Goal: Navigation & Orientation: Find specific page/section

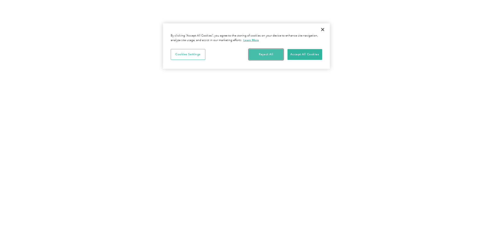
click at [262, 51] on button "Reject All" at bounding box center [266, 54] width 35 height 11
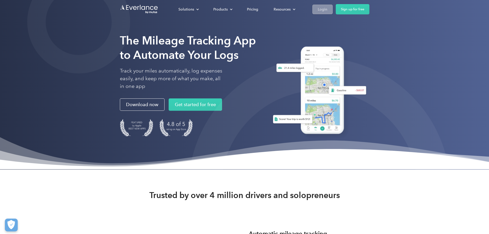
click at [327, 7] on div "Login" at bounding box center [322, 9] width 9 height 6
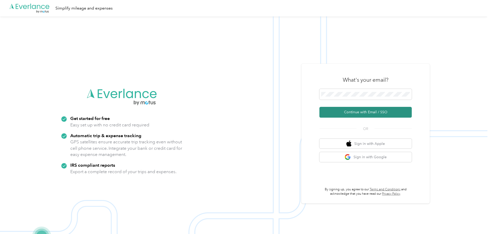
click at [370, 112] on button "Continue with Email / SSO" at bounding box center [366, 112] width 92 height 11
click at [365, 113] on button "Continue with Email / SSO" at bounding box center [366, 112] width 92 height 11
click at [368, 111] on button "Continue with Email / SSO" at bounding box center [366, 112] width 92 height 11
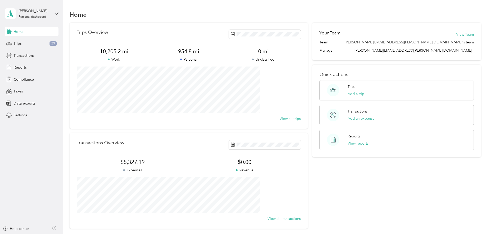
click at [382, 192] on div "Your Team View Team Team brian.cole@convergint.com's team Manager brian.cole@co…" at bounding box center [396, 126] width 169 height 206
click at [18, 44] on span "Trips" at bounding box center [18, 43] width 8 height 5
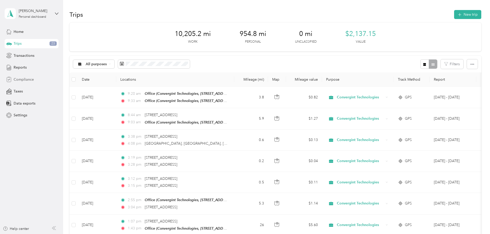
click at [24, 80] on span "Compliance" at bounding box center [24, 79] width 20 height 5
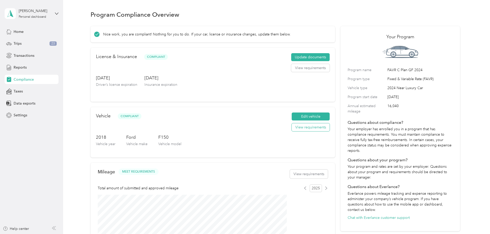
click at [303, 131] on button "View requirements" at bounding box center [311, 127] width 38 height 8
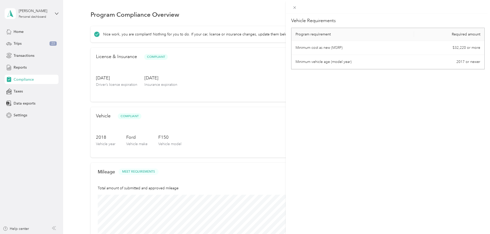
click at [234, 112] on div "Vehicle Requirements Program requirement Required amount Minimum cost as new (M…" at bounding box center [245, 117] width 490 height 234
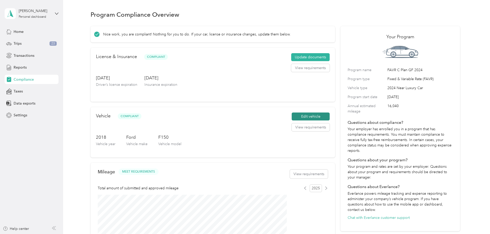
click at [303, 119] on button "Edit vehicle" at bounding box center [311, 116] width 38 height 8
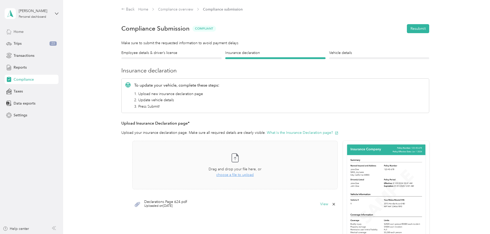
click at [17, 31] on span "Home" at bounding box center [19, 31] width 10 height 5
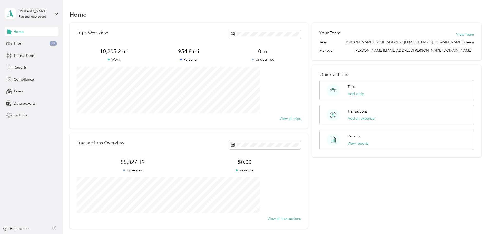
click at [24, 116] on span "Settings" at bounding box center [21, 114] width 14 height 5
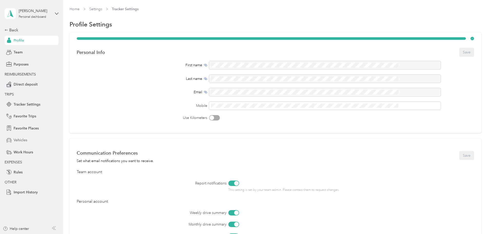
click at [23, 139] on span "Vehicles" at bounding box center [21, 139] width 14 height 5
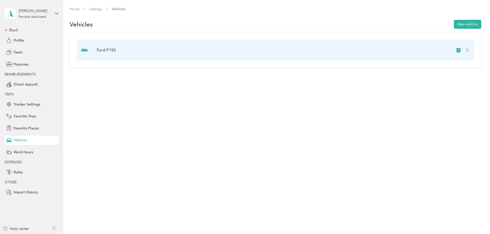
click at [456, 50] on div at bounding box center [463, 49] width 14 height 5
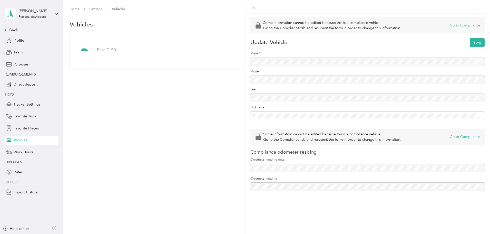
click at [197, 99] on div "Some information cannot be edited because this is a compliance vehicle. Go to t…" at bounding box center [245, 117] width 490 height 234
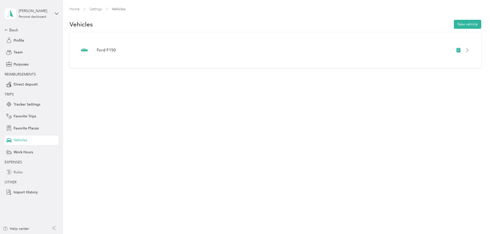
click at [19, 171] on span "Rules" at bounding box center [18, 171] width 9 height 5
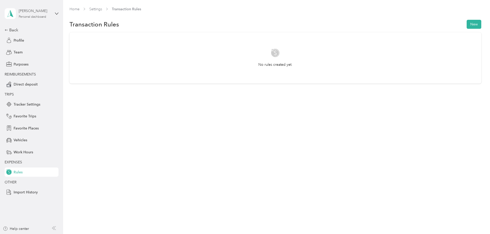
click at [38, 17] on div "Personal dashboard" at bounding box center [32, 16] width 27 height 3
click at [65, 115] on div "Home Settings Transaction Rules Transaction Rules New No rules created yet." at bounding box center [275, 117] width 425 height 234
click at [16, 140] on span "Vehicles" at bounding box center [21, 139] width 14 height 5
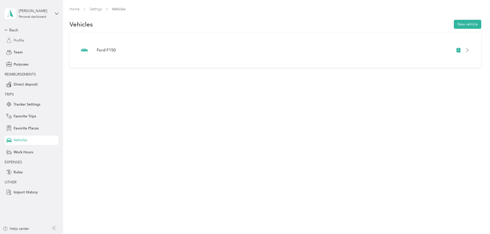
click at [17, 42] on span "Profile" at bounding box center [19, 40] width 11 height 5
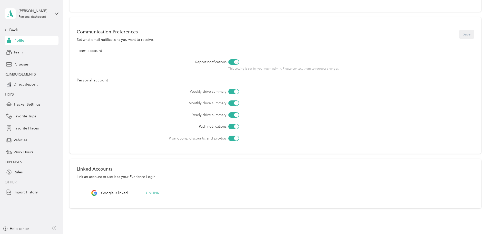
scroll to position [153, 0]
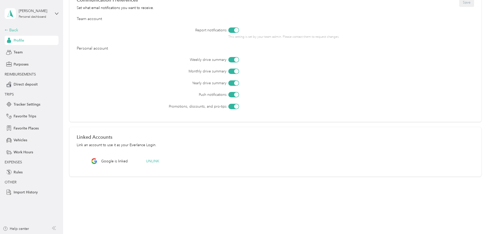
click at [11, 30] on div "Back" at bounding box center [30, 30] width 51 height 6
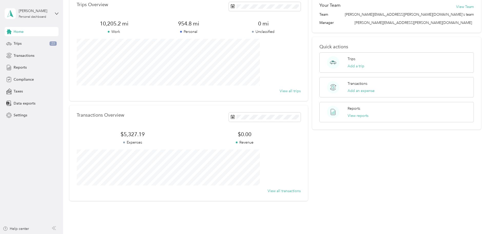
scroll to position [47, 0]
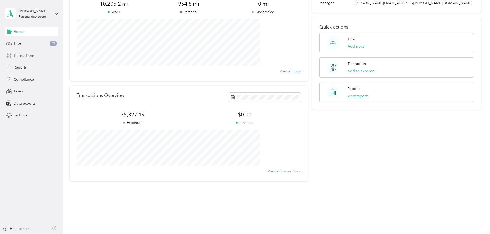
click at [22, 56] on span "Transactions" at bounding box center [24, 55] width 21 height 5
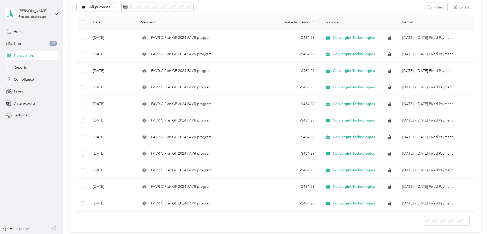
scroll to position [153, 0]
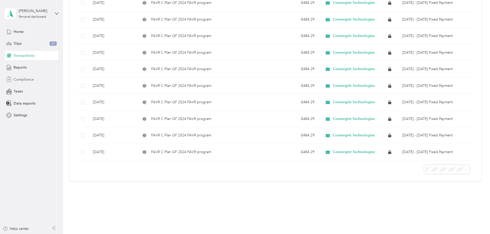
click at [22, 78] on span "Compliance" at bounding box center [24, 79] width 20 height 5
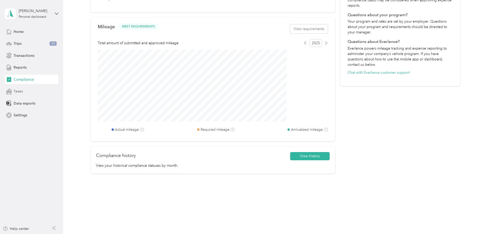
click at [18, 92] on span "Taxes" at bounding box center [18, 91] width 9 height 5
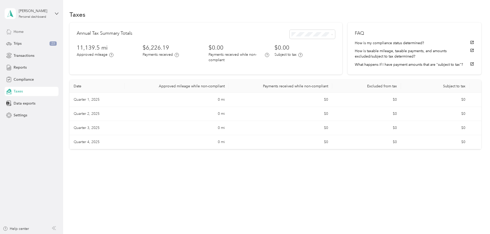
click at [20, 31] on span "Home" at bounding box center [19, 31] width 10 height 5
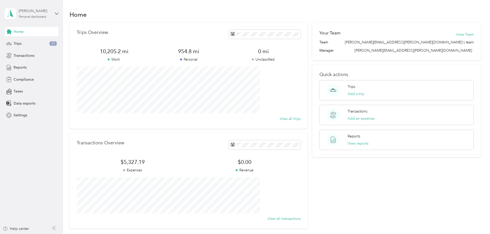
click at [41, 15] on div "Personal dashboard" at bounding box center [32, 16] width 27 height 3
click at [41, 75] on div "Compliance" at bounding box center [32, 79] width 54 height 9
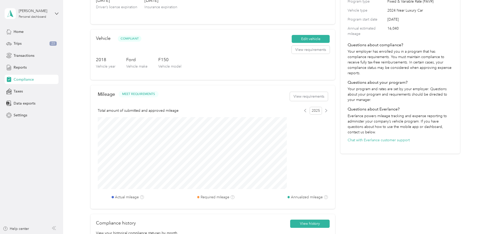
scroll to position [128, 0]
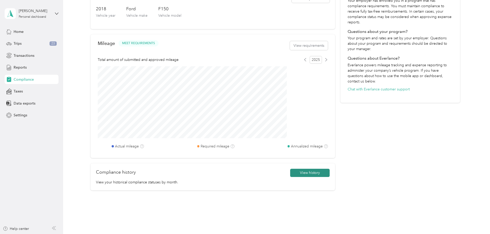
click at [293, 176] on button "View history" at bounding box center [310, 173] width 40 height 8
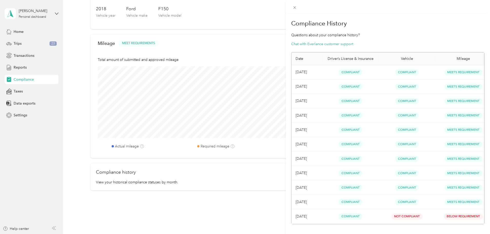
click at [236, 210] on div "Compliance History Questions about your compliance history? Chat with Everlance…" at bounding box center [245, 117] width 490 height 234
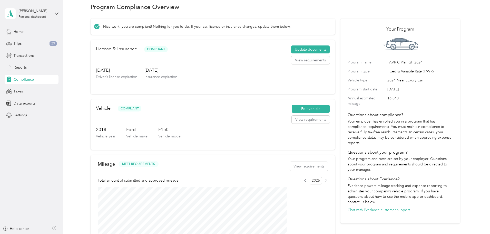
scroll to position [0, 0]
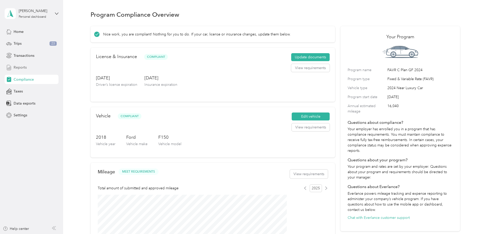
click at [19, 68] on span "Reports" at bounding box center [20, 67] width 13 height 5
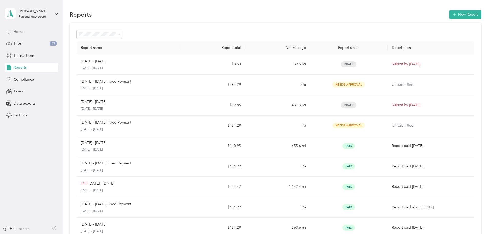
click at [16, 29] on span "Home" at bounding box center [19, 31] width 10 height 5
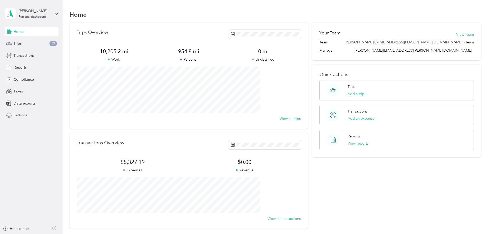
click at [19, 116] on span "Settings" at bounding box center [21, 114] width 14 height 5
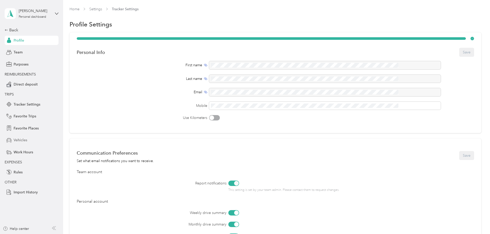
click at [23, 141] on span "Vehicles" at bounding box center [21, 139] width 14 height 5
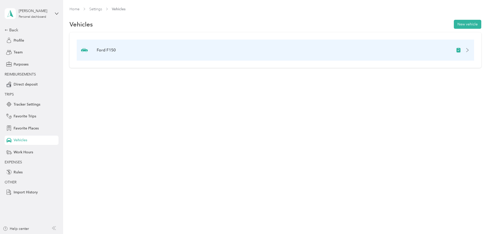
click at [143, 54] on div "Ford F150" at bounding box center [276, 50] width 398 height 21
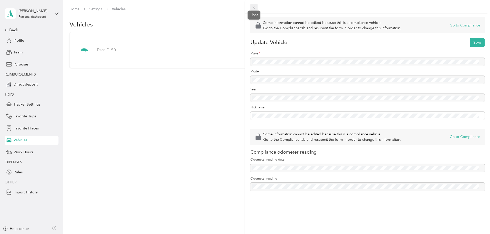
click at [252, 7] on span at bounding box center [253, 7] width 7 height 7
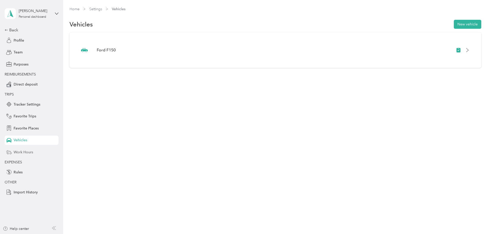
click at [19, 151] on span "Work Hours" at bounding box center [24, 151] width 20 height 5
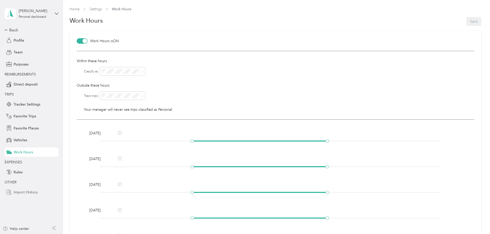
click at [27, 190] on span "Import History" at bounding box center [26, 191] width 24 height 5
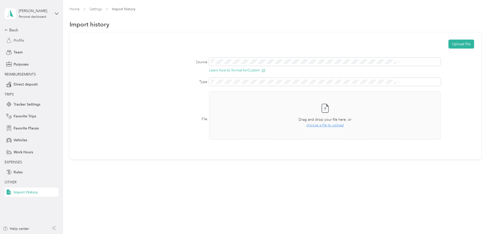
click at [17, 41] on span "Profile" at bounding box center [19, 40] width 11 height 5
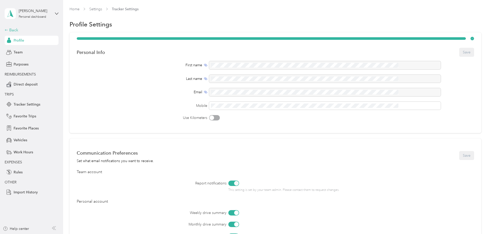
click at [11, 30] on div "Back" at bounding box center [30, 30] width 51 height 6
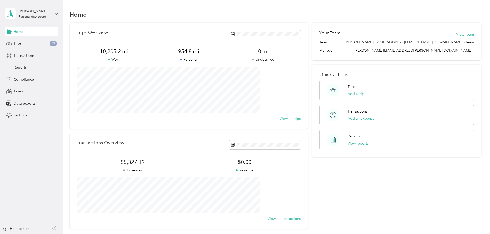
click at [56, 12] on icon at bounding box center [57, 14] width 4 height 4
click at [30, 69] on div "Reports" at bounding box center [32, 67] width 54 height 9
